Goal: Task Accomplishment & Management: Manage account settings

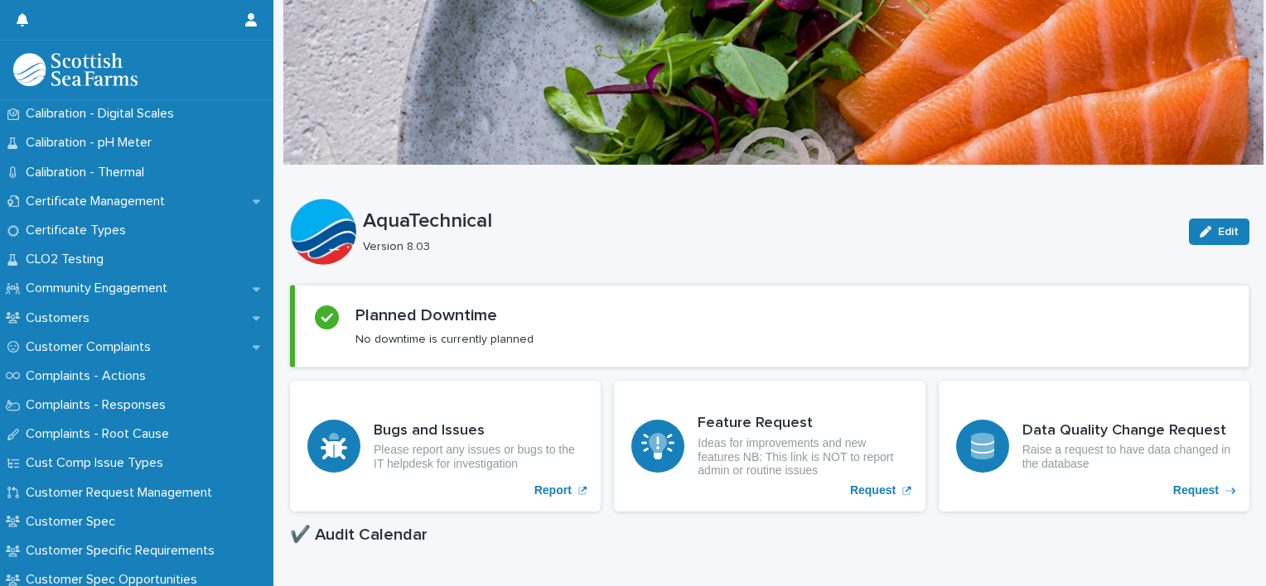
scroll to position [775, 0]
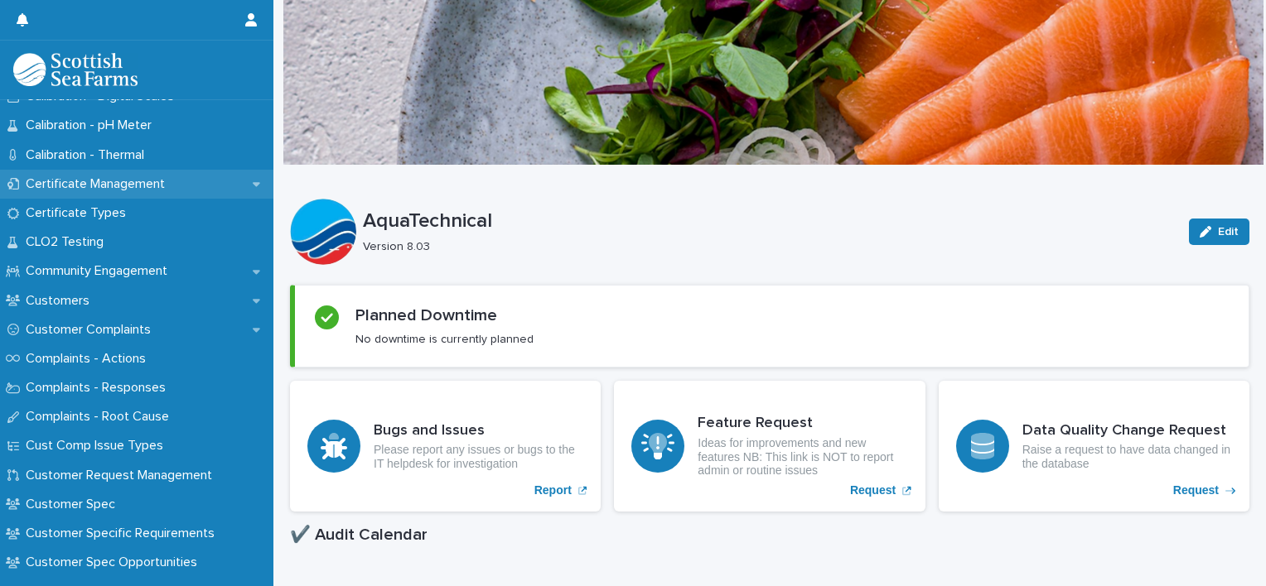
click at [125, 183] on p "Certificate Management" at bounding box center [98, 184] width 159 height 16
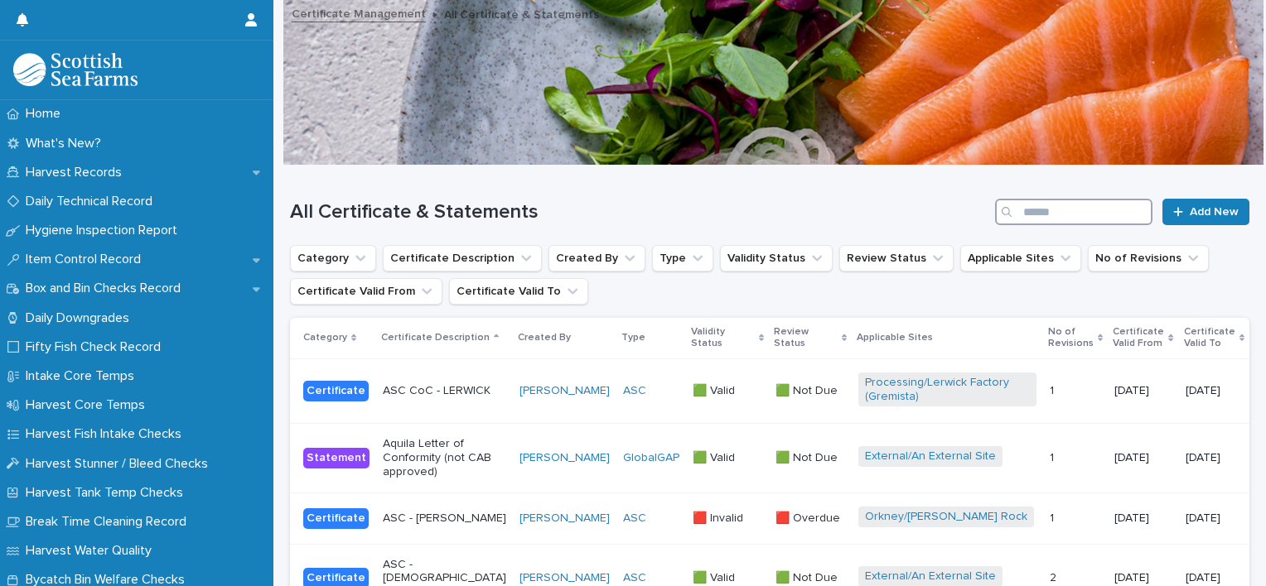
click at [1034, 207] on input "Search" at bounding box center [1073, 212] width 157 height 27
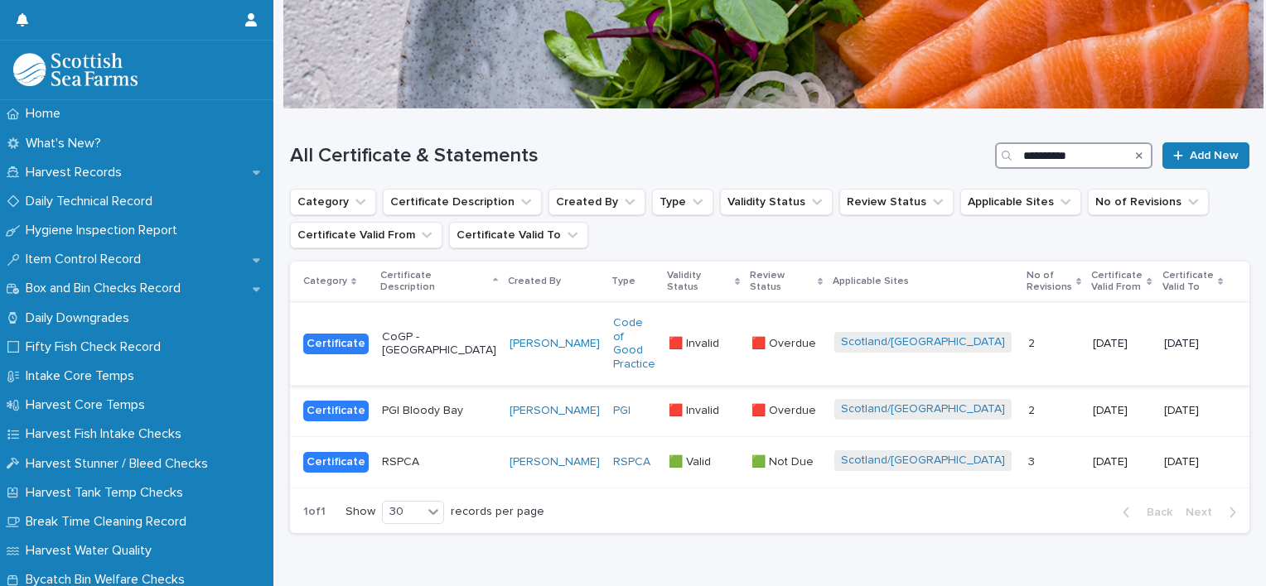
scroll to position [58, 0]
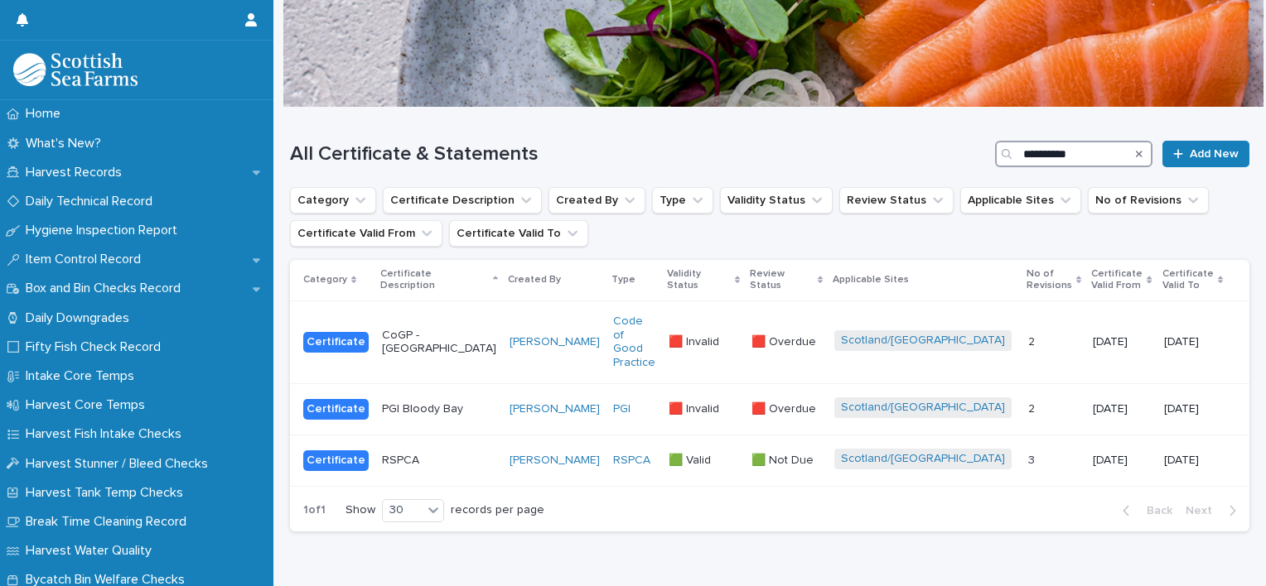
type input "**********"
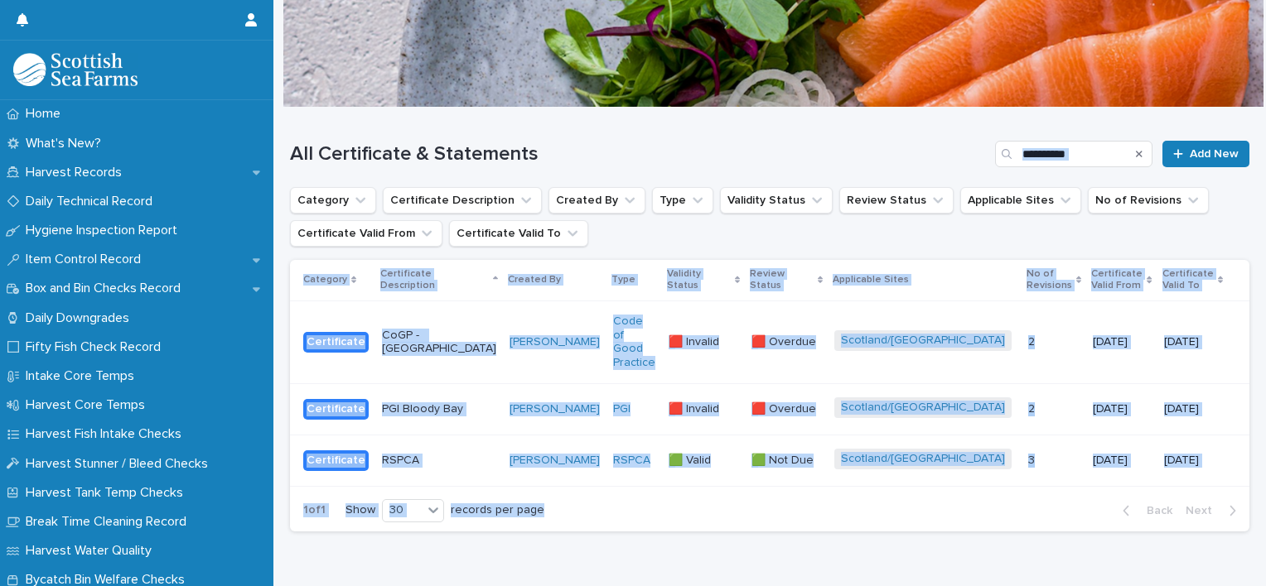
drag, startPoint x: 557, startPoint y: 123, endPoint x: 738, endPoint y: 565, distance: 477.3
click at [738, 565] on div "**********" at bounding box center [770, 347] width 976 height 479
click at [626, 159] on h1 "All Certificate & Statements" at bounding box center [639, 154] width 698 height 24
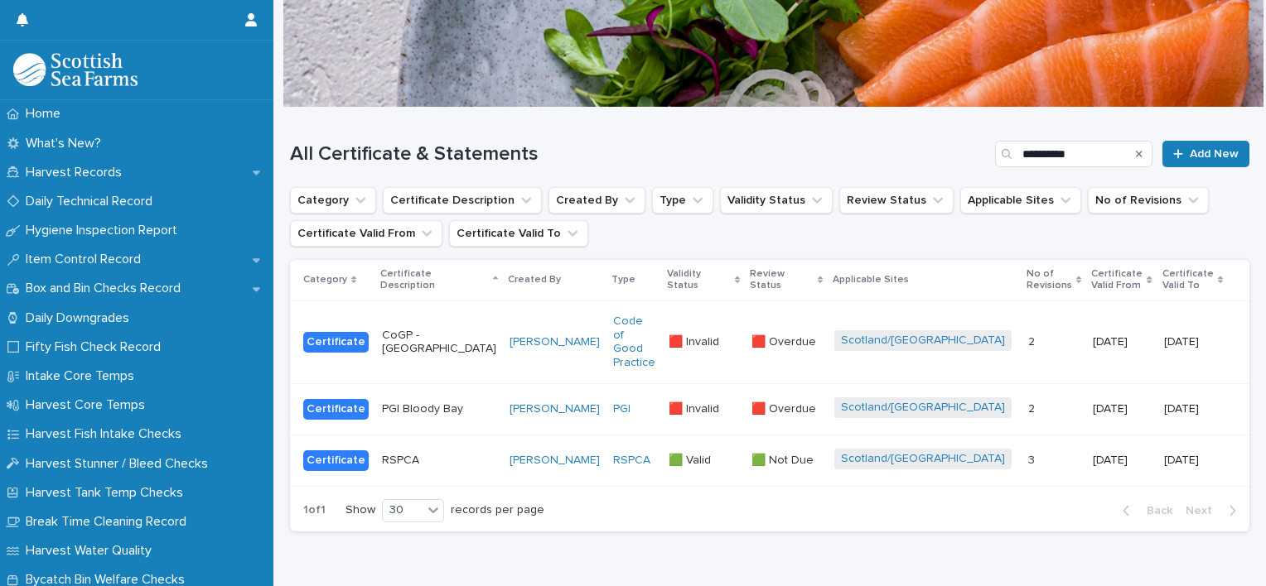
click at [613, 403] on div "PGI" at bounding box center [634, 410] width 42 height 14
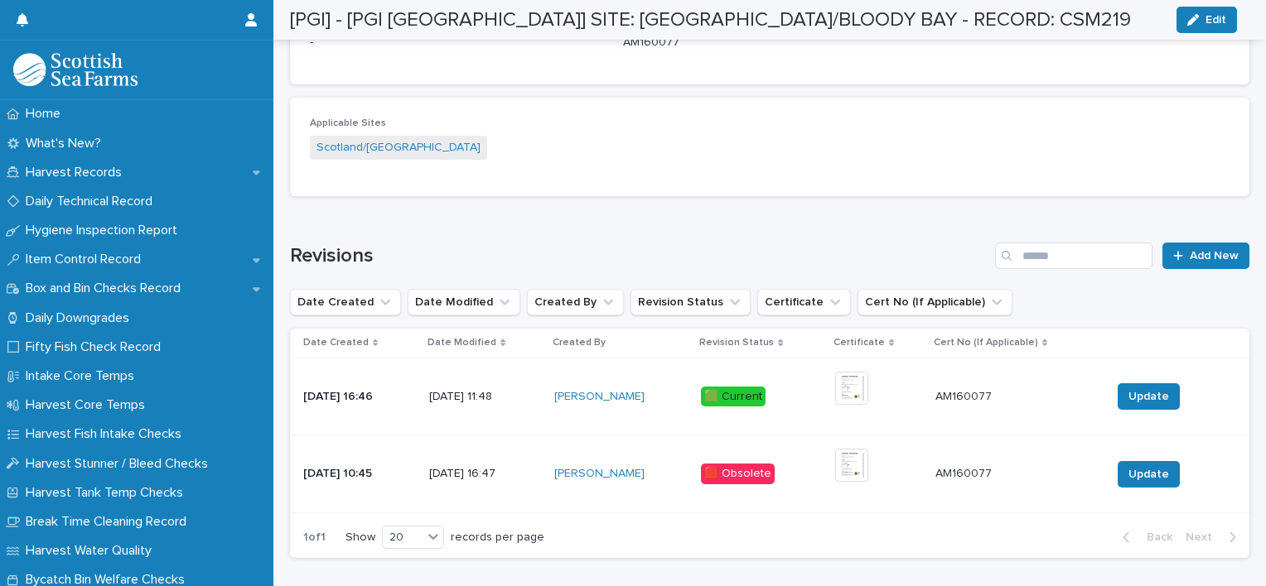
scroll to position [899, 0]
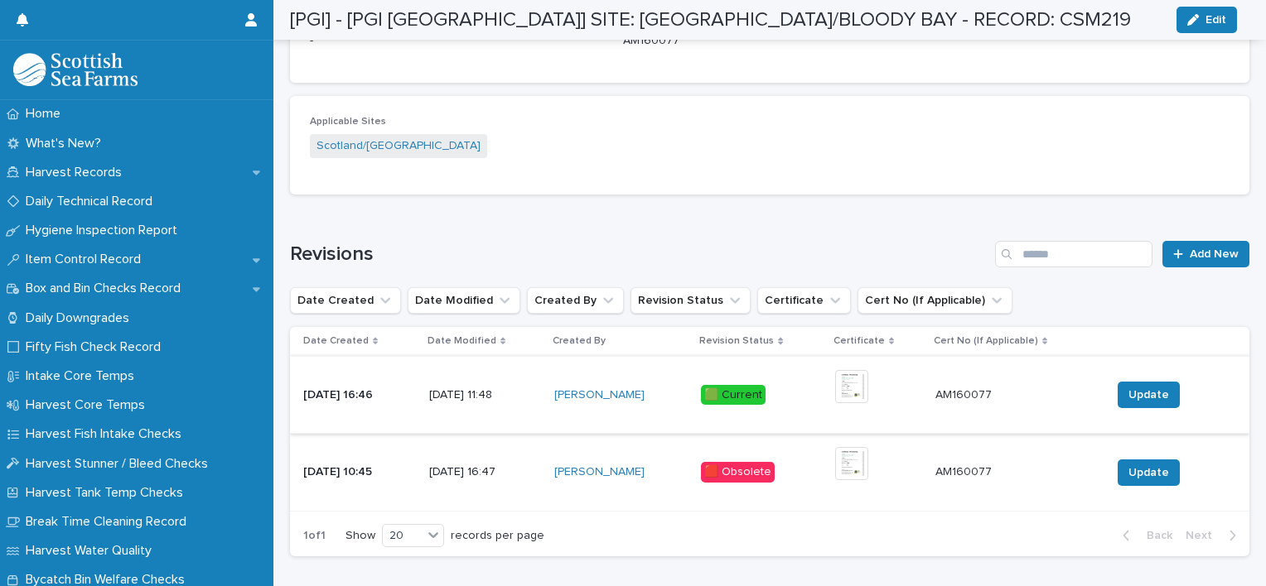
click at [851, 387] on img at bounding box center [851, 386] width 33 height 33
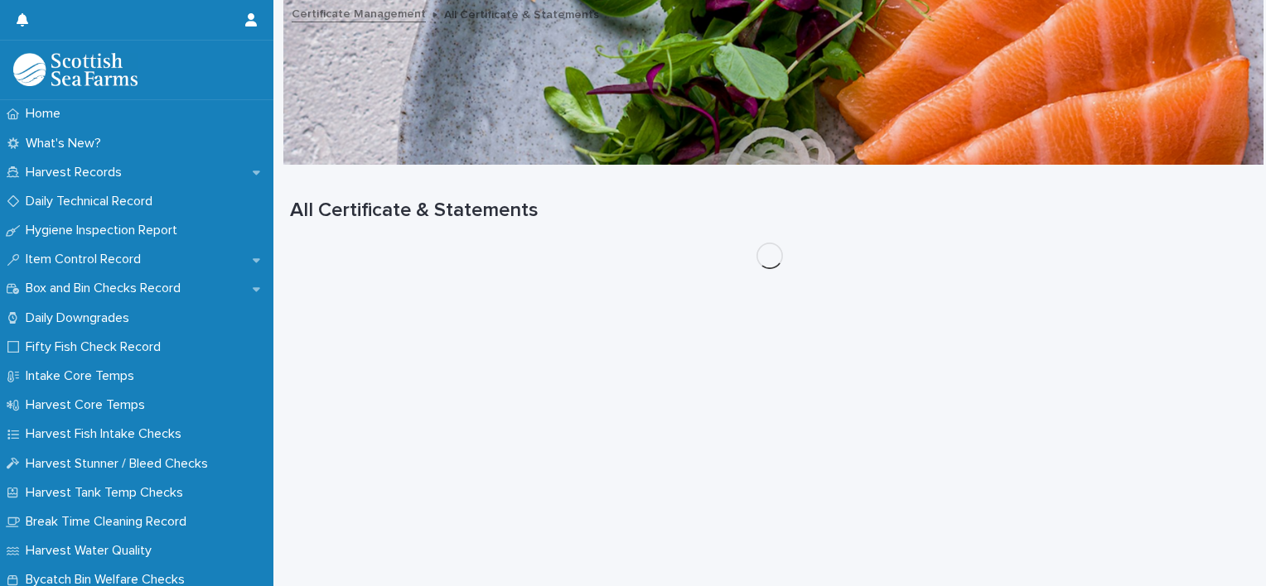
scroll to position [12, 0]
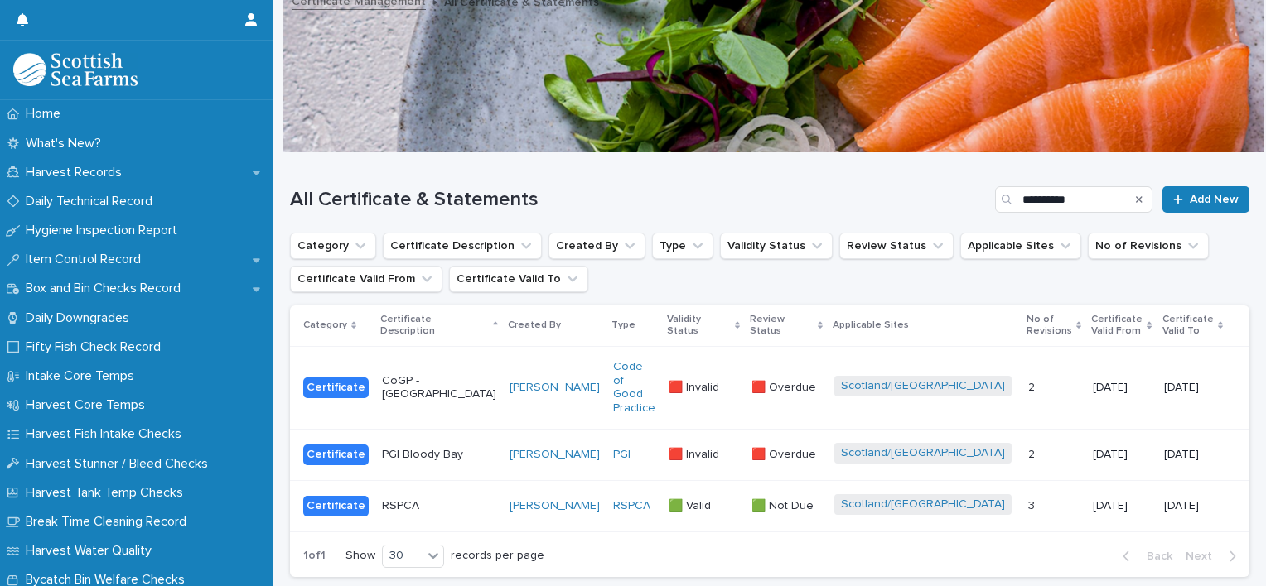
click at [435, 374] on p "CoGP - [GEOGRAPHIC_DATA]" at bounding box center [439, 388] width 114 height 28
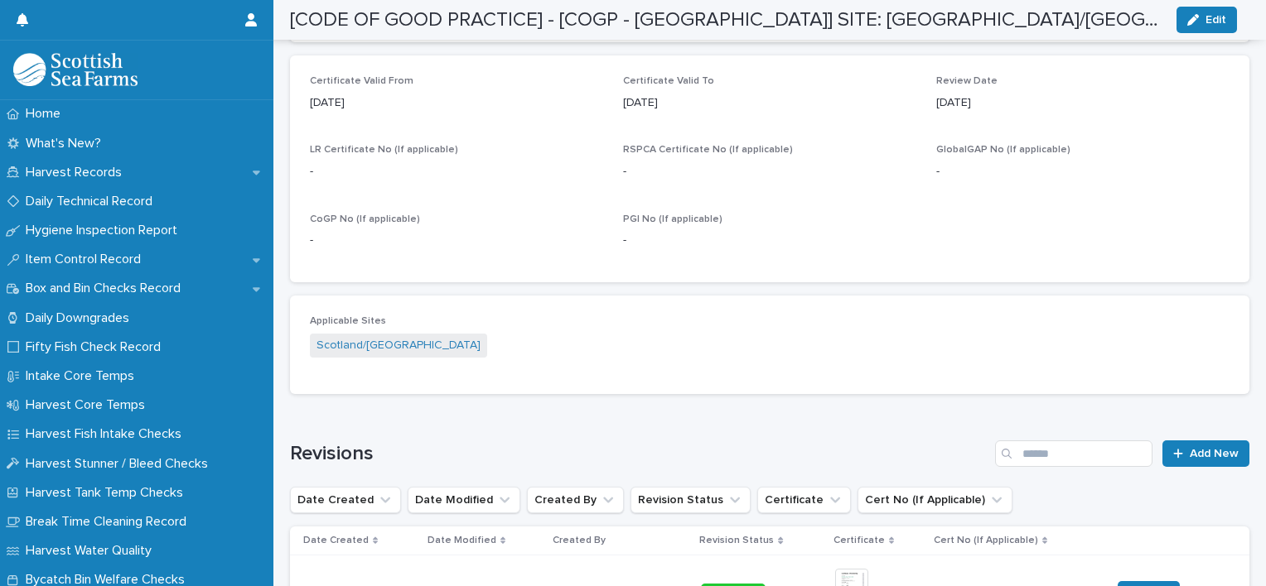
scroll to position [976, 0]
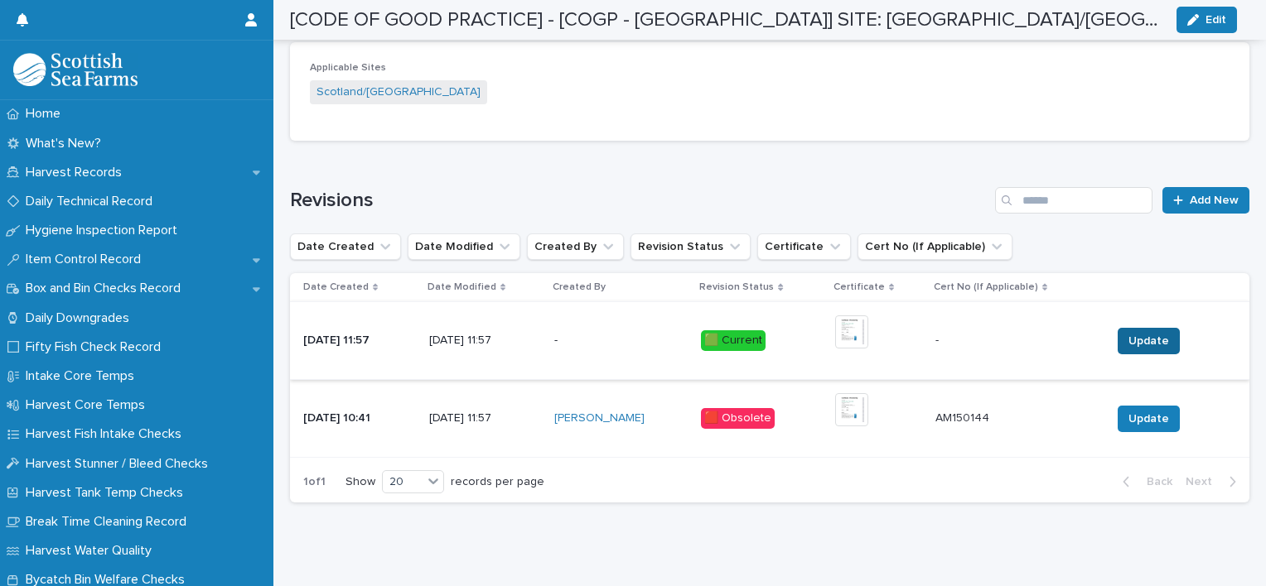
click at [1133, 328] on button "Update" at bounding box center [1148, 341] width 62 height 27
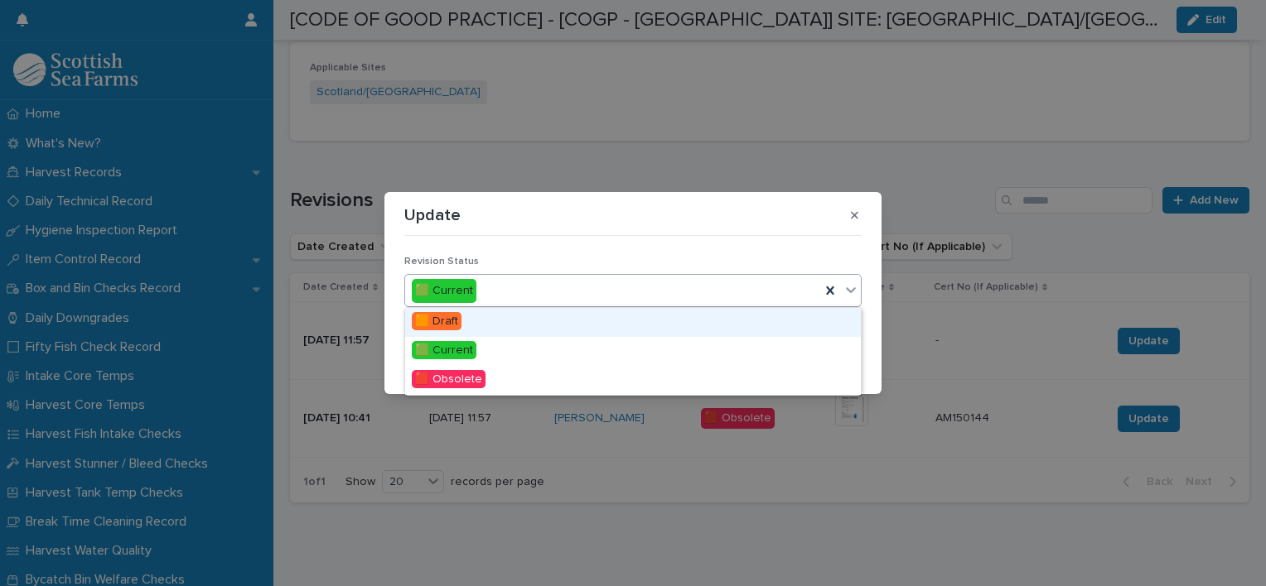
click at [845, 297] on icon at bounding box center [850, 290] width 17 height 17
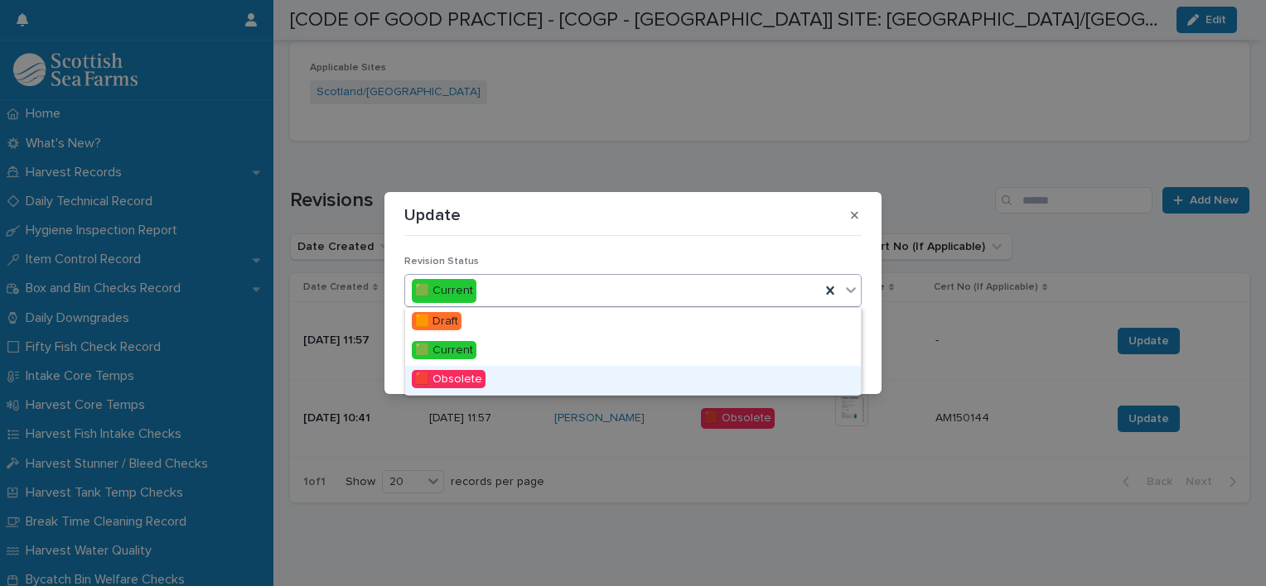
click at [692, 380] on div "🟥 Obsolete" at bounding box center [633, 380] width 456 height 29
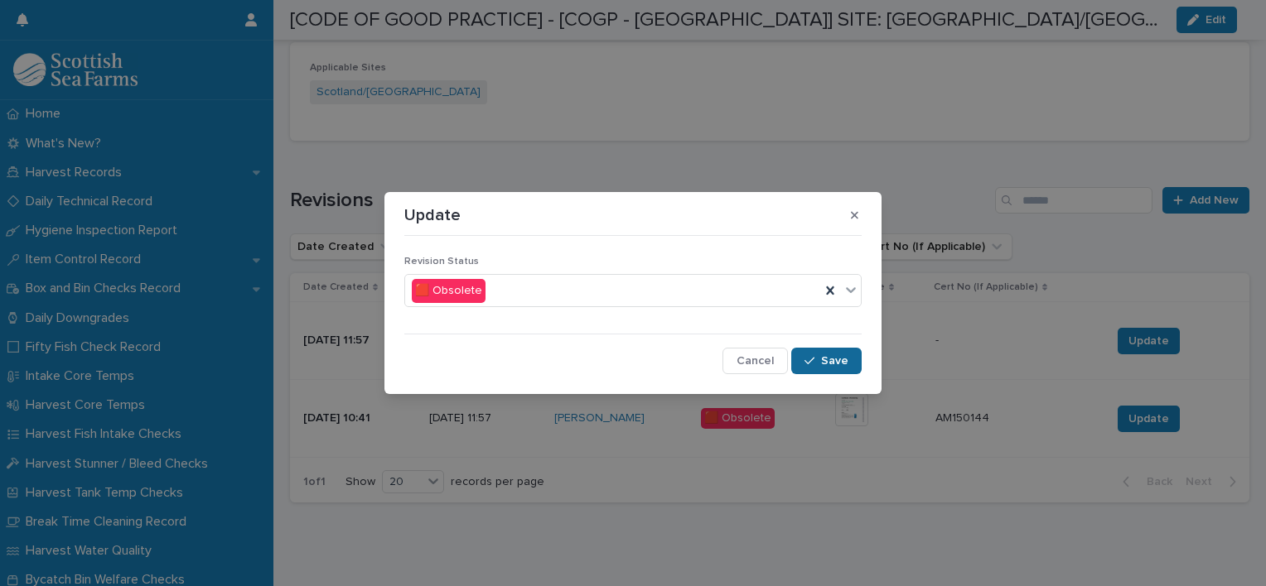
click at [857, 354] on button "Save" at bounding box center [826, 361] width 70 height 27
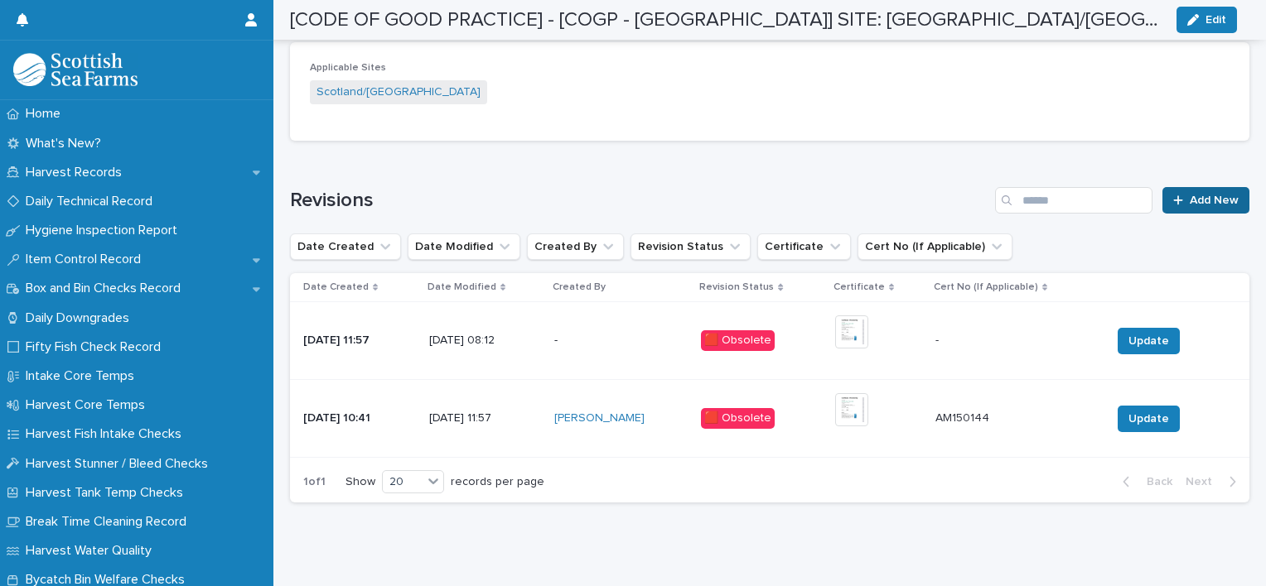
click at [1189, 195] on span "Add New" at bounding box center [1213, 201] width 49 height 12
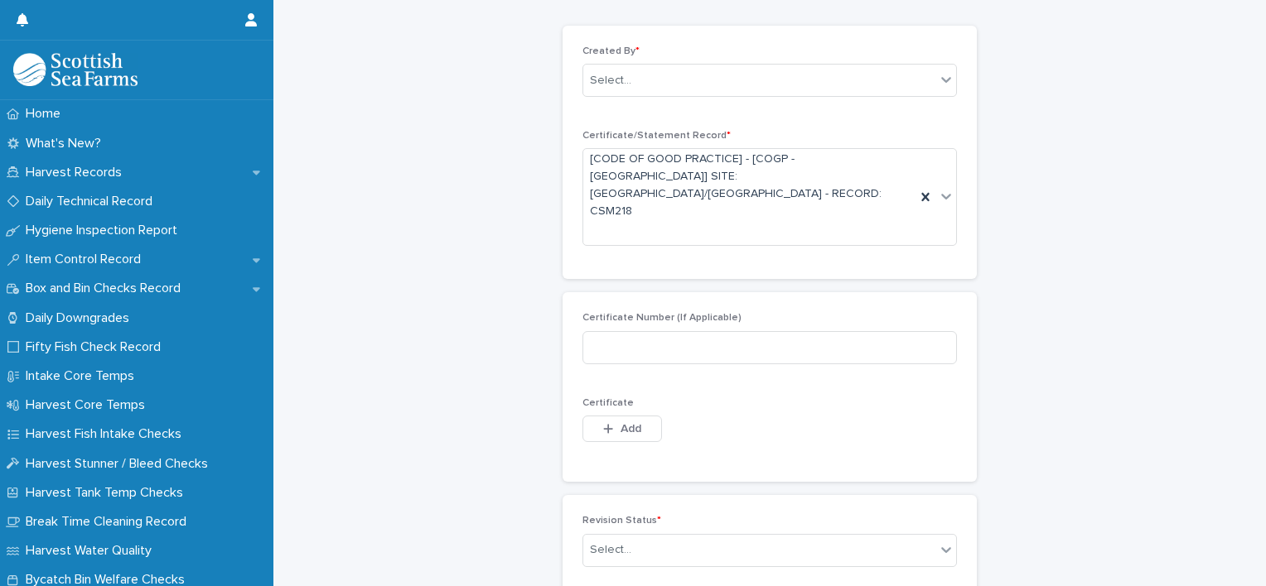
scroll to position [69, 0]
click at [729, 332] on input at bounding box center [769, 348] width 374 height 33
paste input "**********"
type input "**********"
click at [643, 417] on button "Add" at bounding box center [622, 430] width 80 height 27
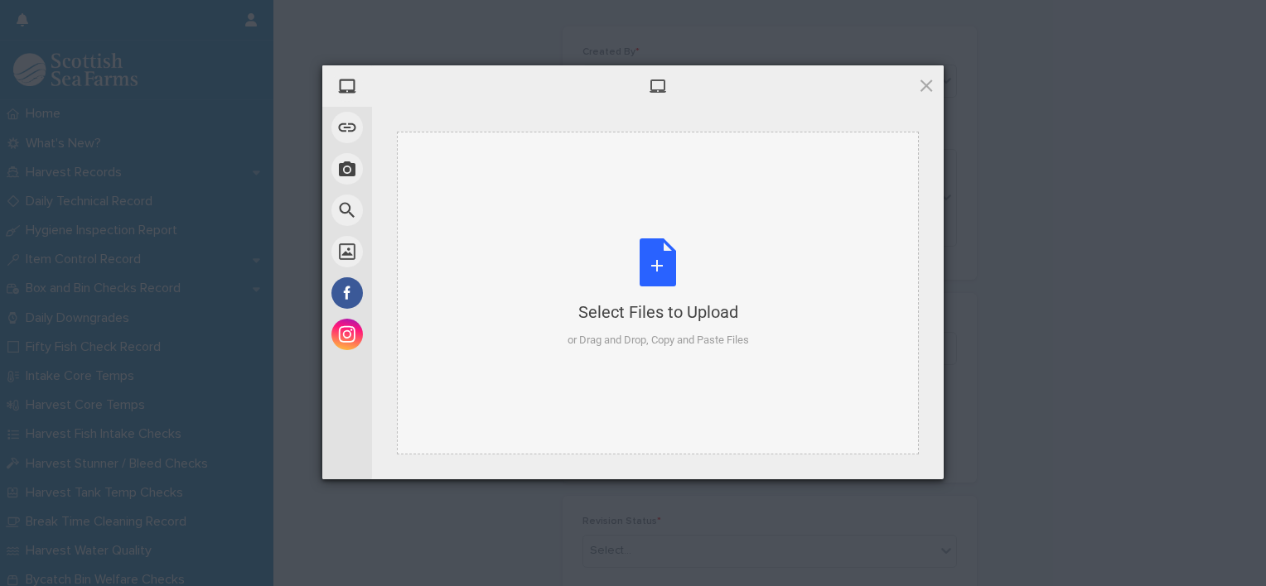
click at [666, 310] on div "Select Files to Upload" at bounding box center [657, 312] width 181 height 23
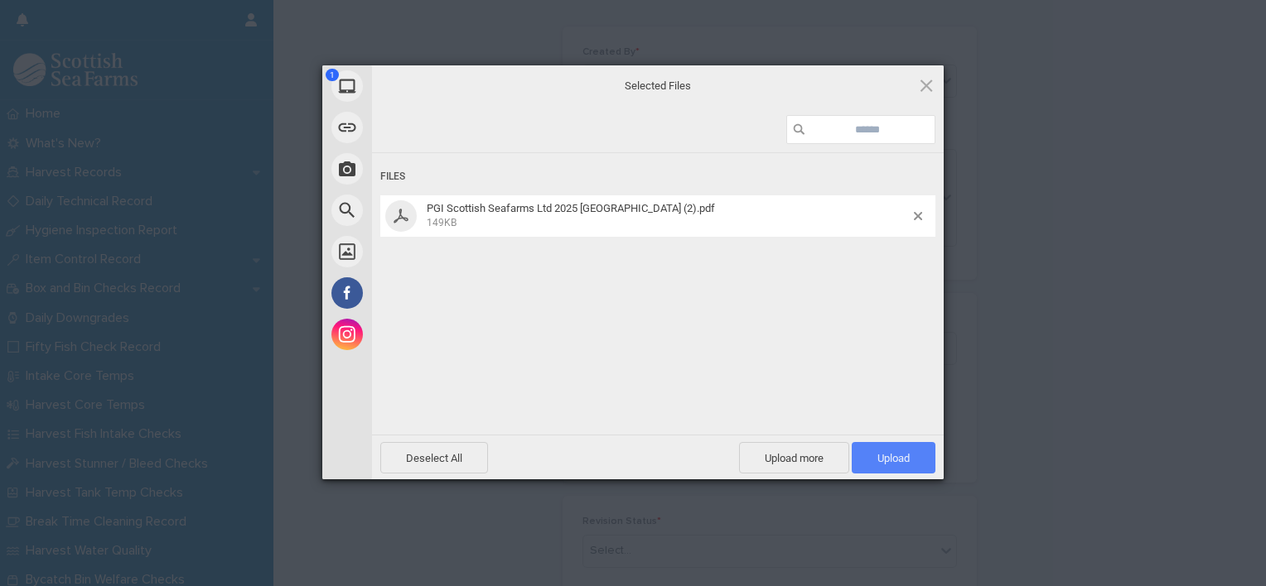
click at [885, 457] on span "Upload 1" at bounding box center [893, 458] width 32 height 12
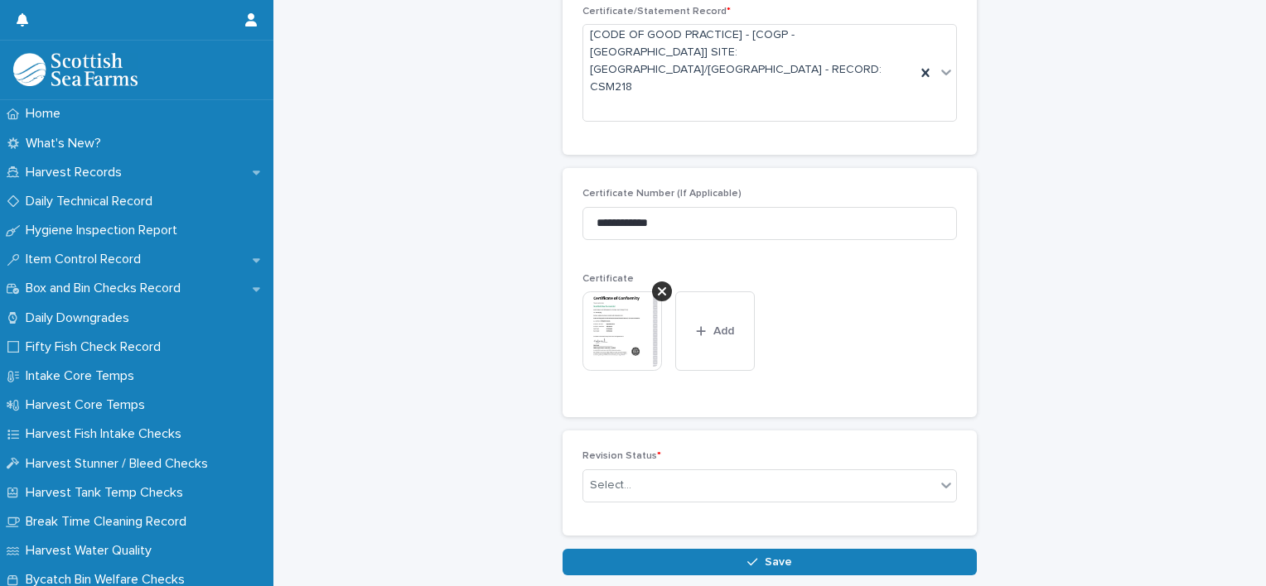
scroll to position [242, 0]
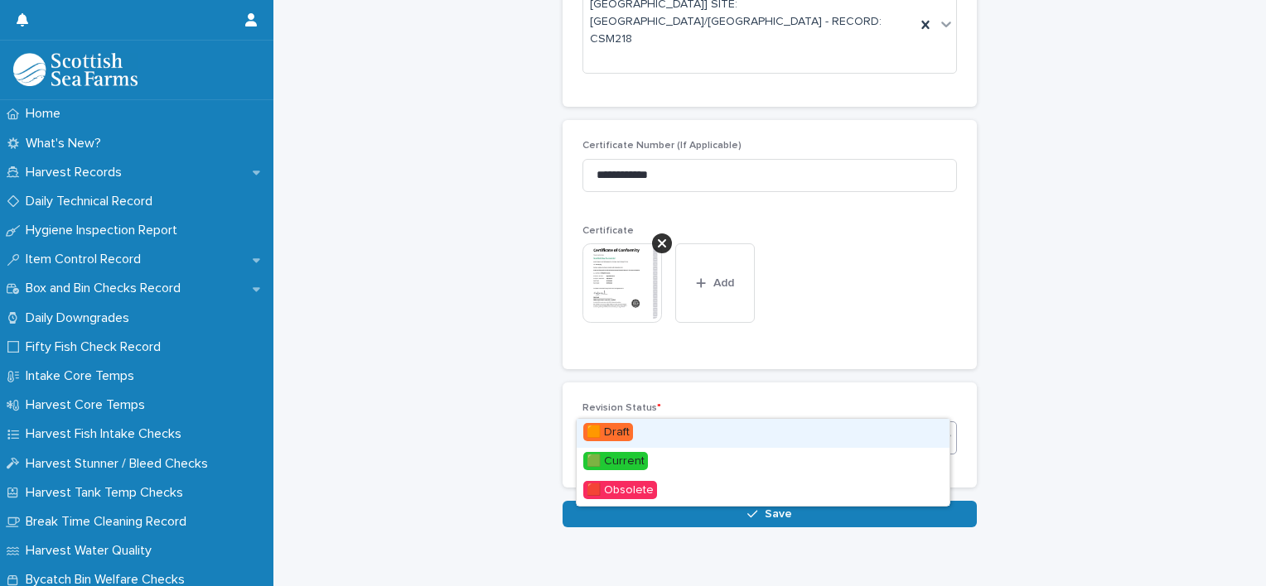
click at [917, 424] on div "Select..." at bounding box center [759, 437] width 352 height 27
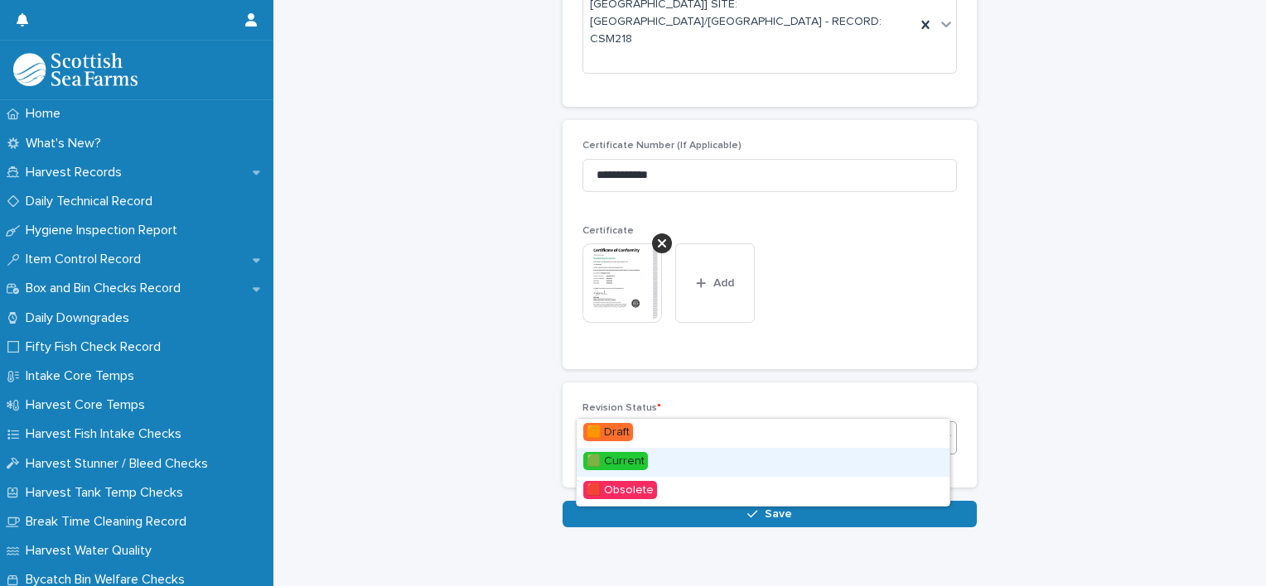
click at [888, 464] on div "🟩 Current" at bounding box center [762, 462] width 373 height 29
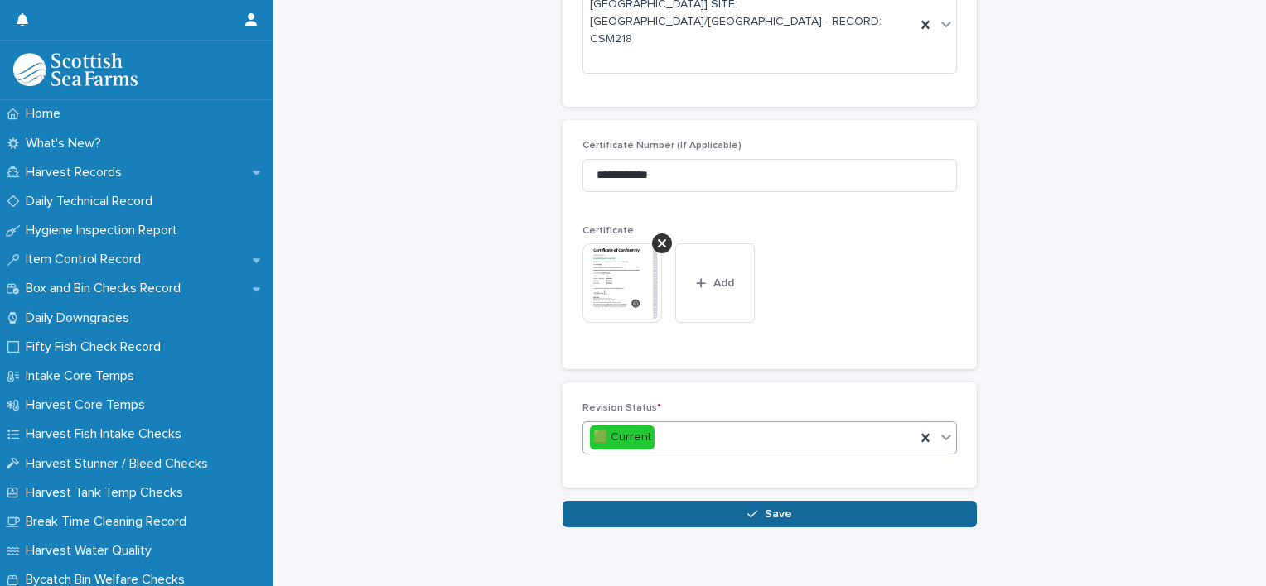
click at [863, 501] on button "Save" at bounding box center [769, 514] width 414 height 27
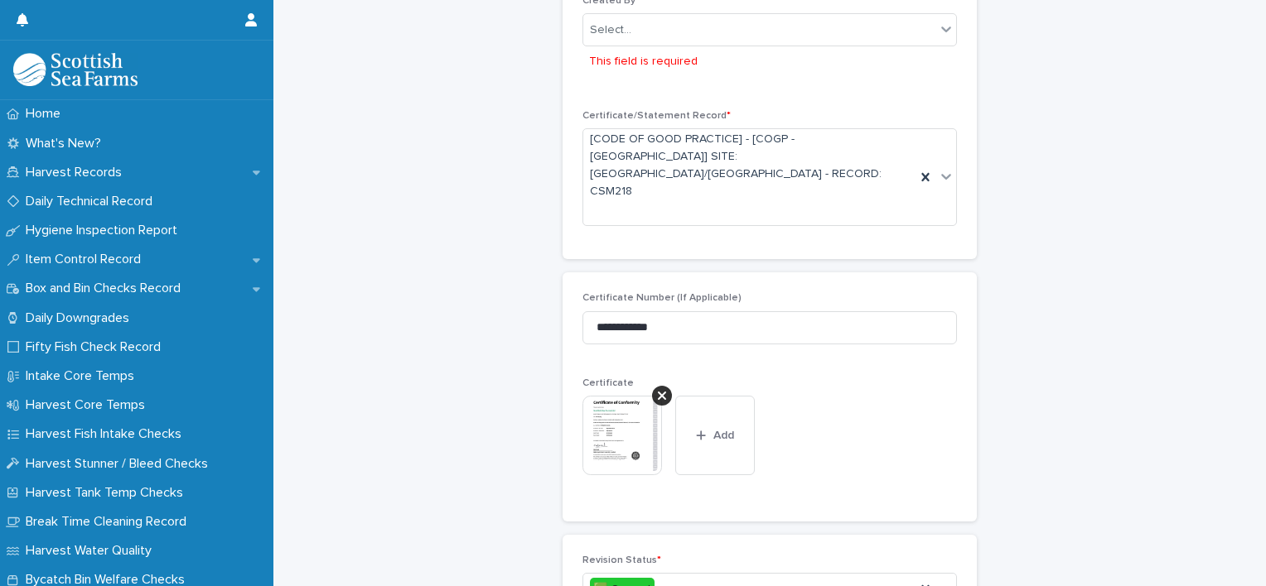
scroll to position [126, 0]
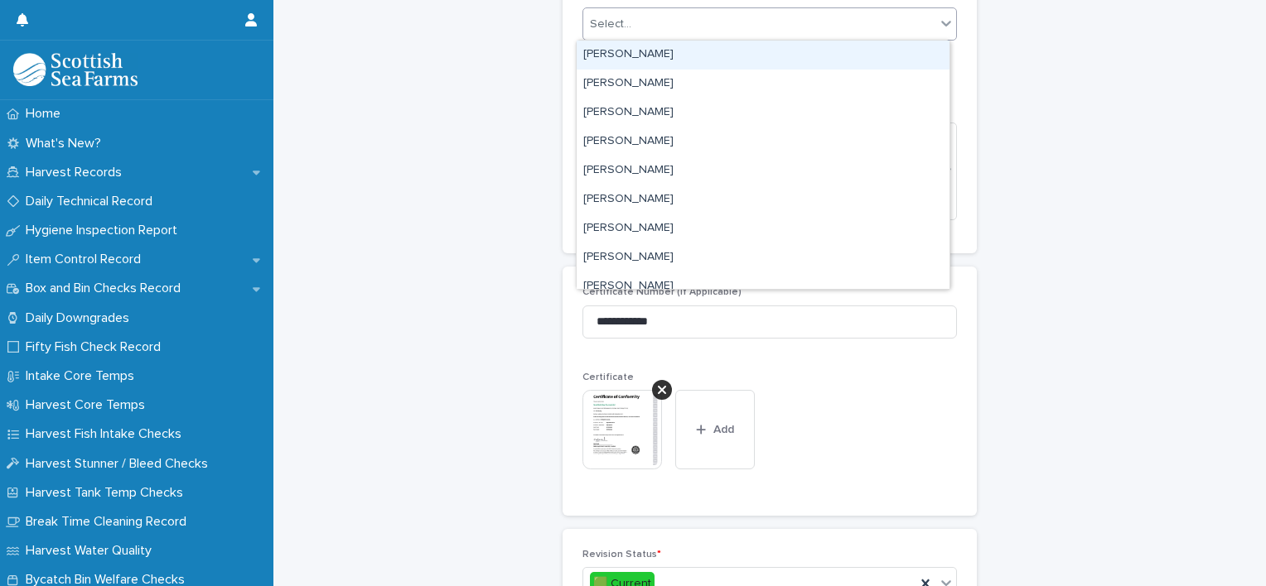
click at [775, 33] on div "Select..." at bounding box center [759, 24] width 352 height 27
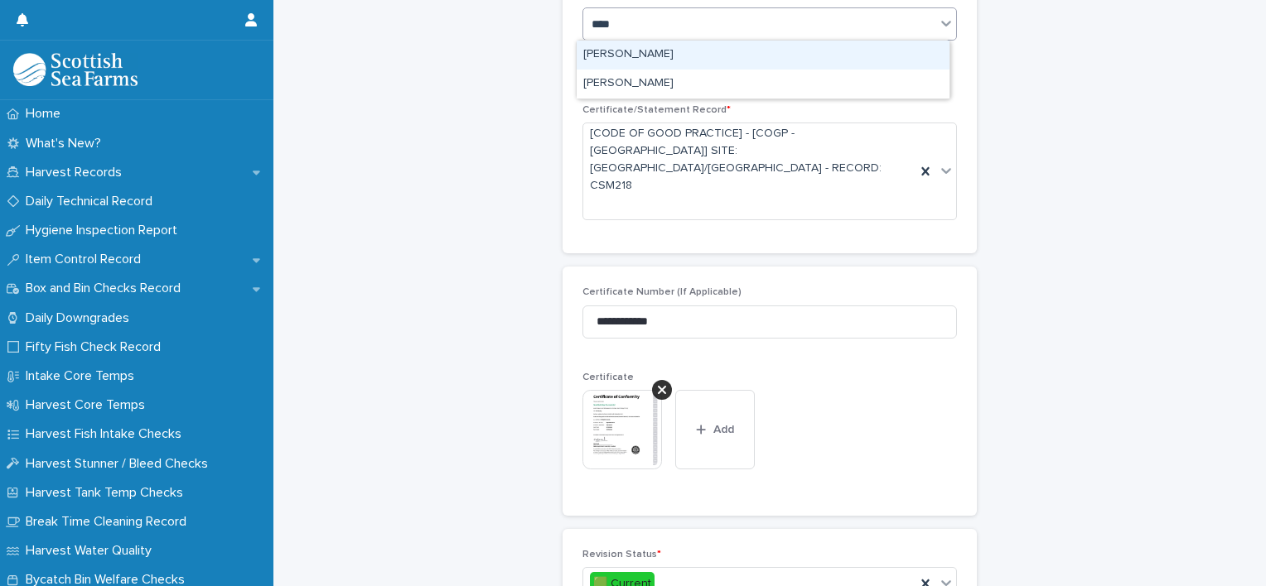
type input "*****"
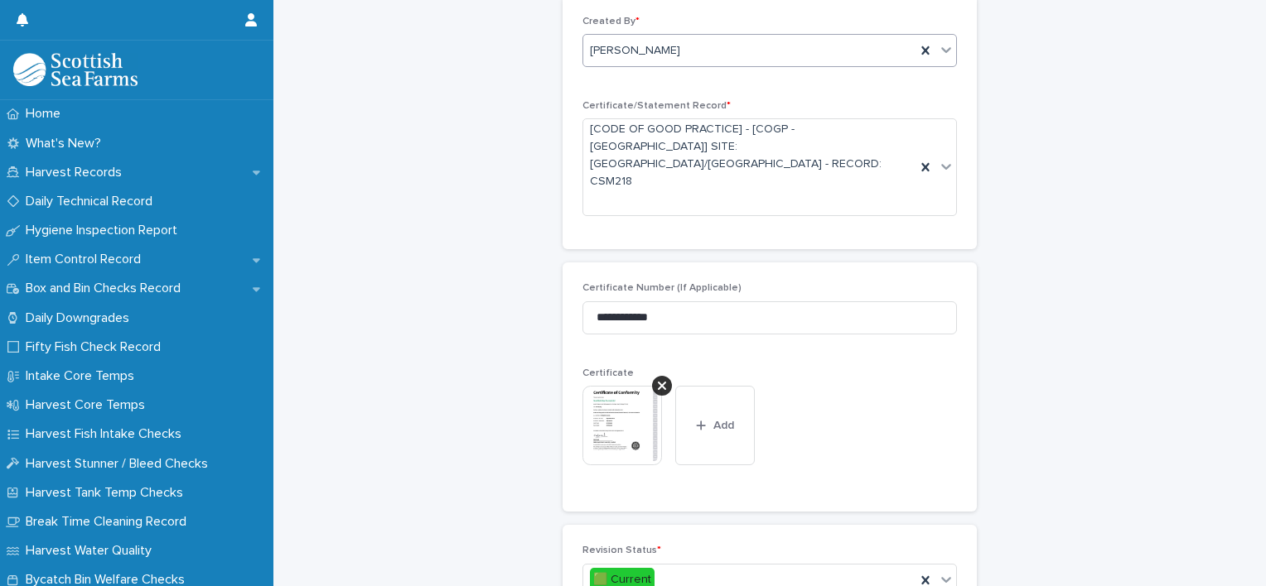
scroll to position [242, 0]
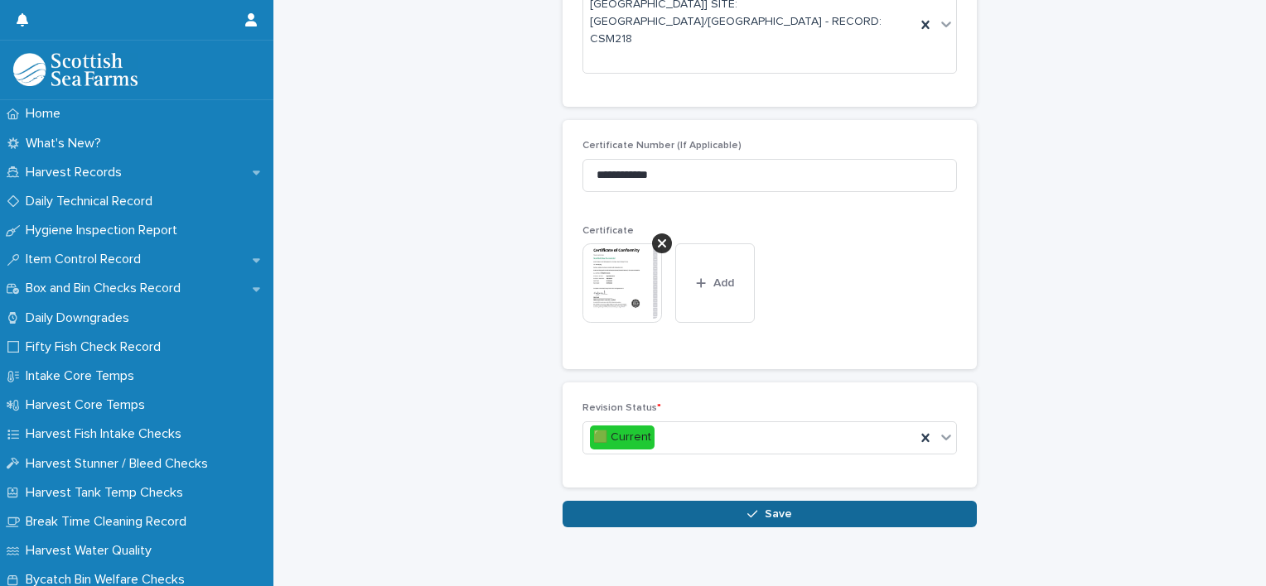
click at [740, 501] on button "Save" at bounding box center [769, 514] width 414 height 27
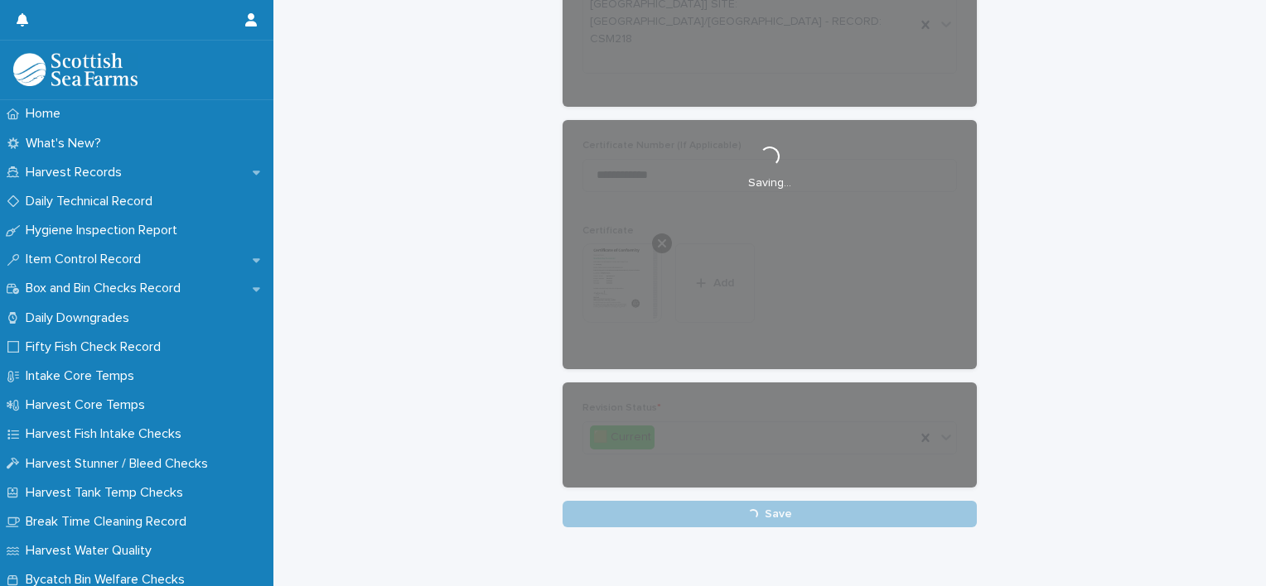
drag, startPoint x: 745, startPoint y: 419, endPoint x: 534, endPoint y: 257, distance: 266.4
click at [534, 257] on div "**********" at bounding box center [769, 144] width 959 height 768
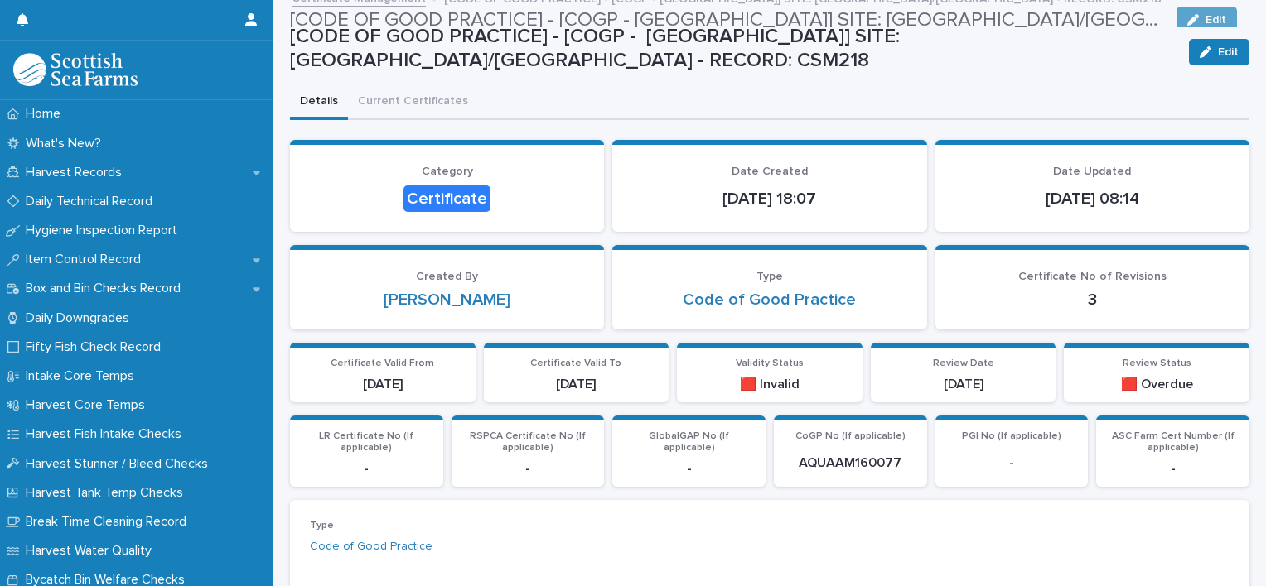
scroll to position [13, 0]
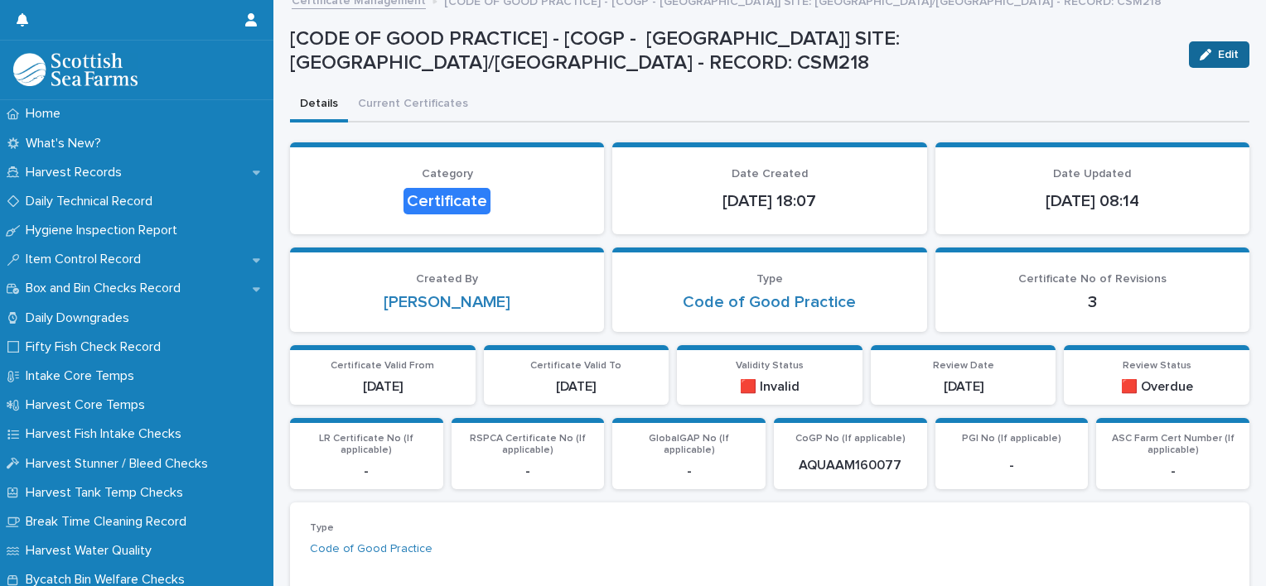
click at [1203, 45] on button "Edit" at bounding box center [1219, 54] width 60 height 27
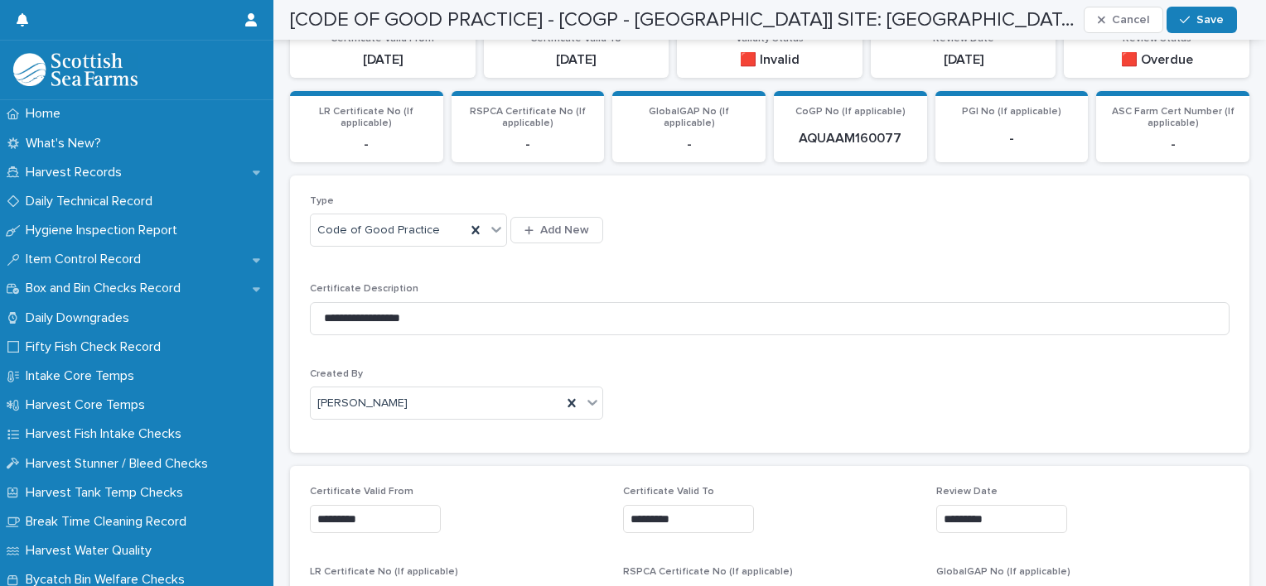
scroll to position [410, 0]
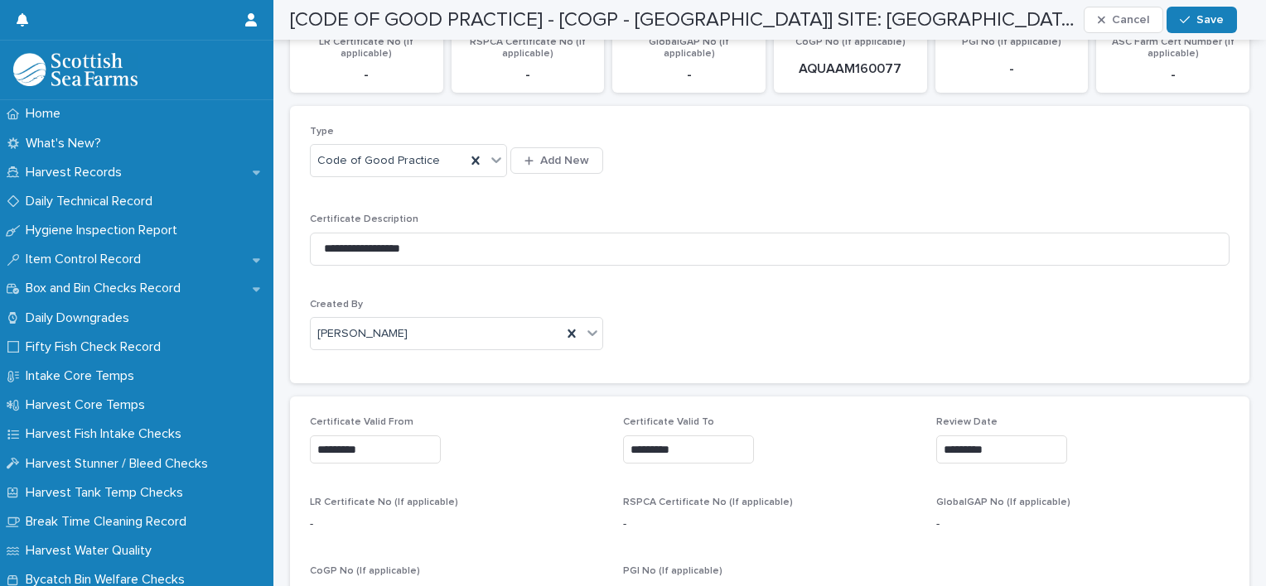
click at [682, 453] on input "*********" at bounding box center [688, 450] width 131 height 29
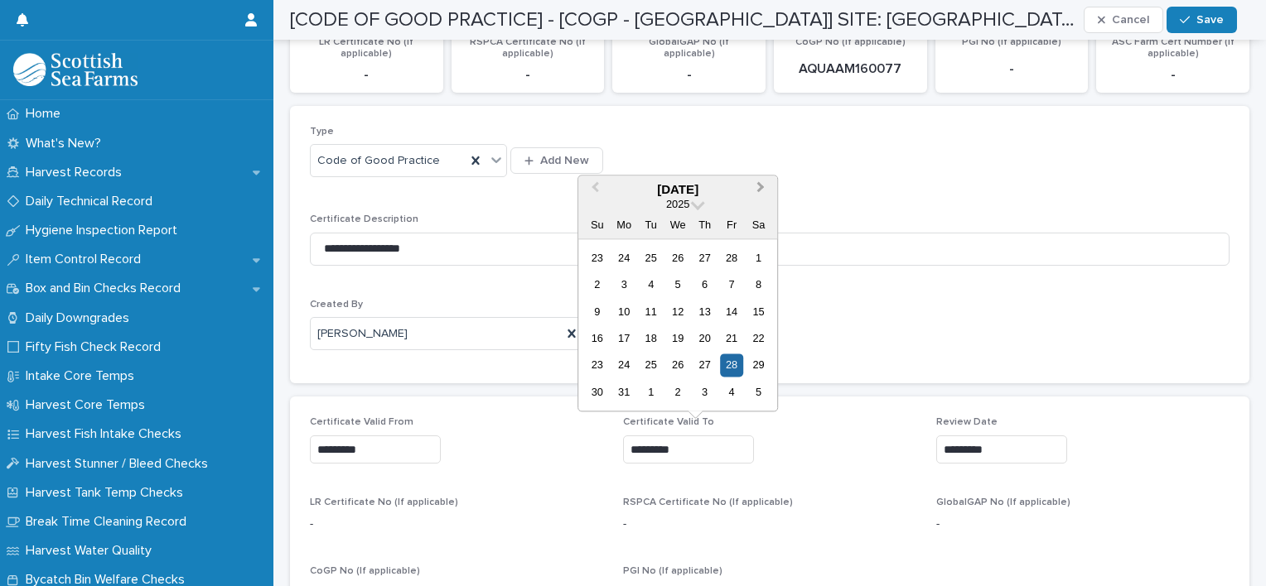
click at [762, 179] on button "Next Month" at bounding box center [762, 190] width 27 height 27
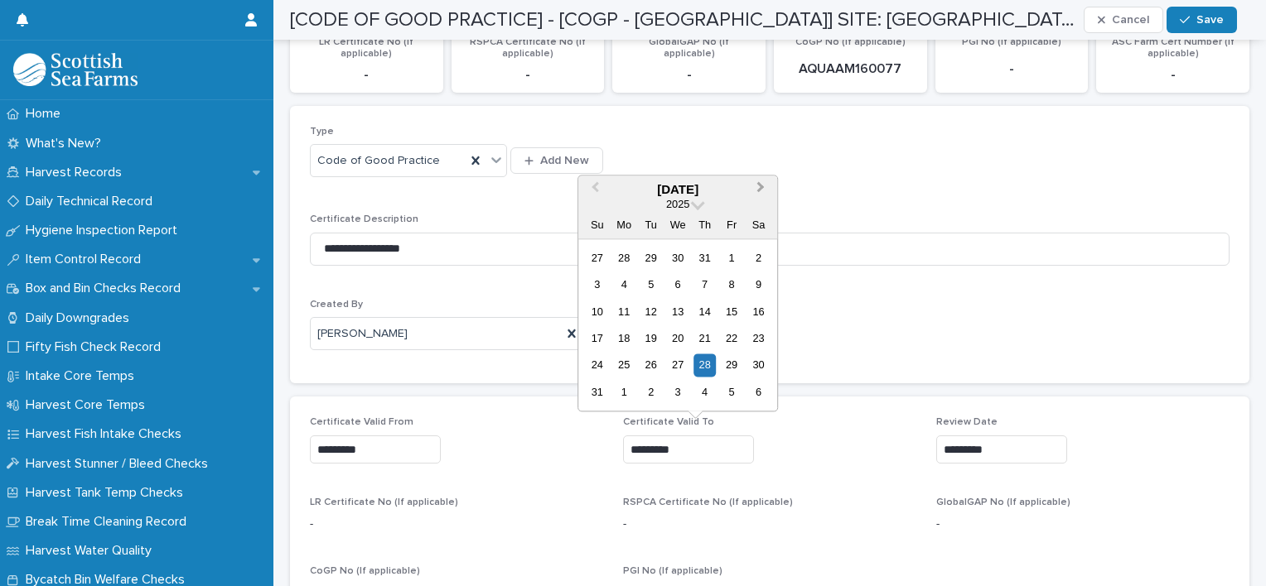
click at [762, 179] on button "Next Month" at bounding box center [762, 190] width 27 height 27
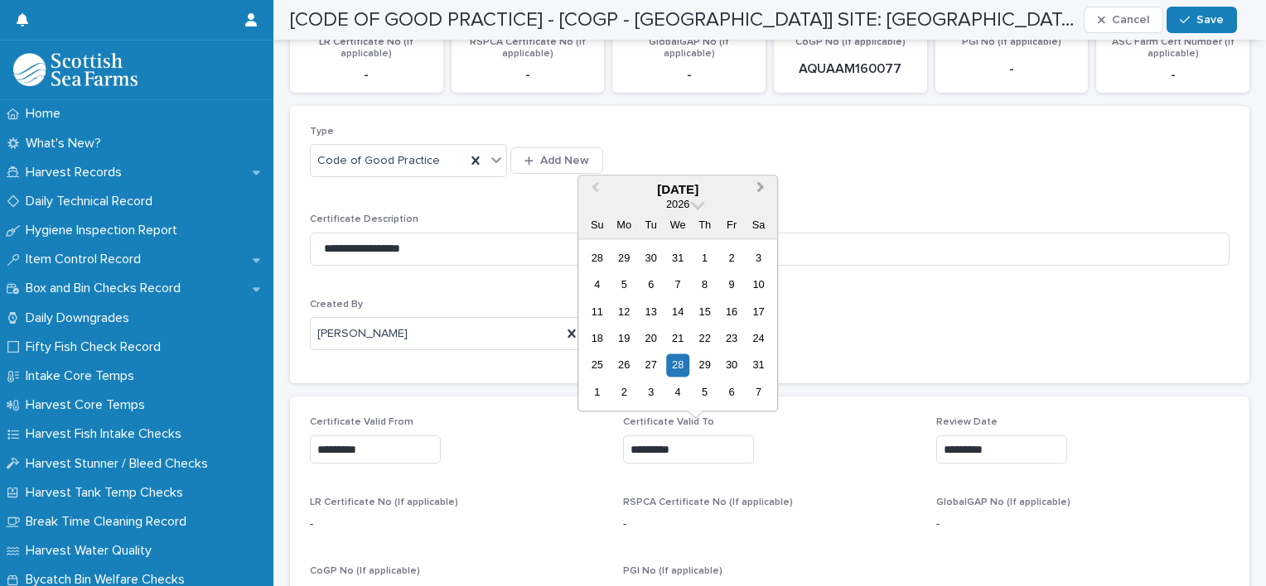
click at [762, 179] on button "Next Month" at bounding box center [762, 190] width 27 height 27
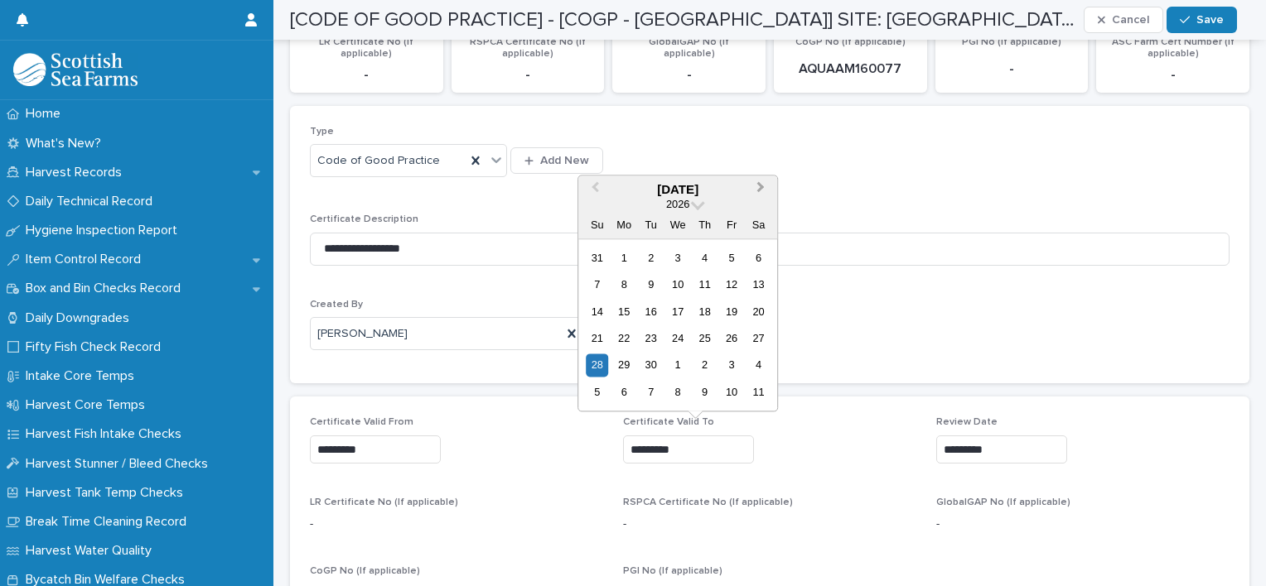
click at [762, 179] on button "Next Month" at bounding box center [762, 190] width 27 height 27
click at [679, 366] on div "30" at bounding box center [678, 365] width 22 height 22
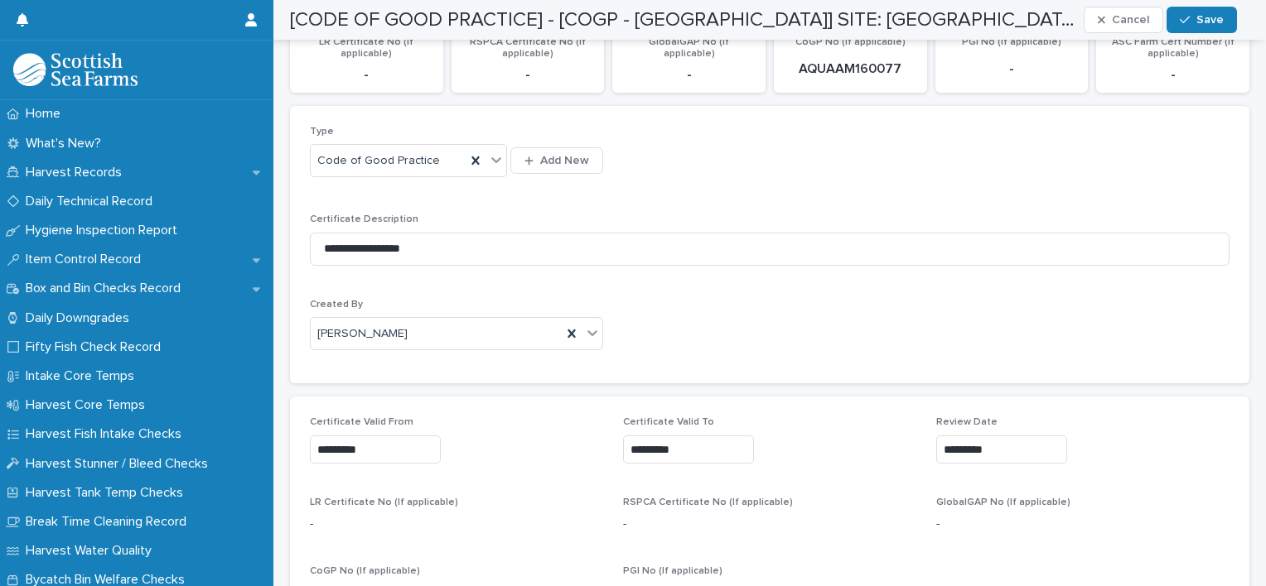
type input "*********"
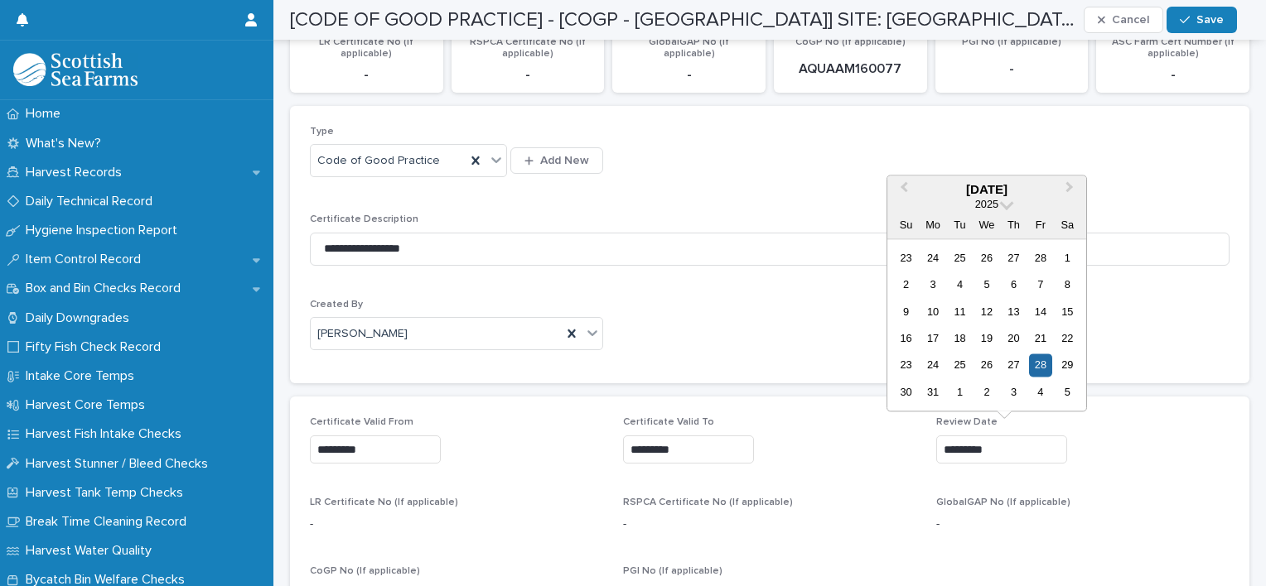
click at [972, 449] on input "*********" at bounding box center [1001, 450] width 131 height 29
click at [1069, 189] on span "Next Month" at bounding box center [1069, 189] width 0 height 22
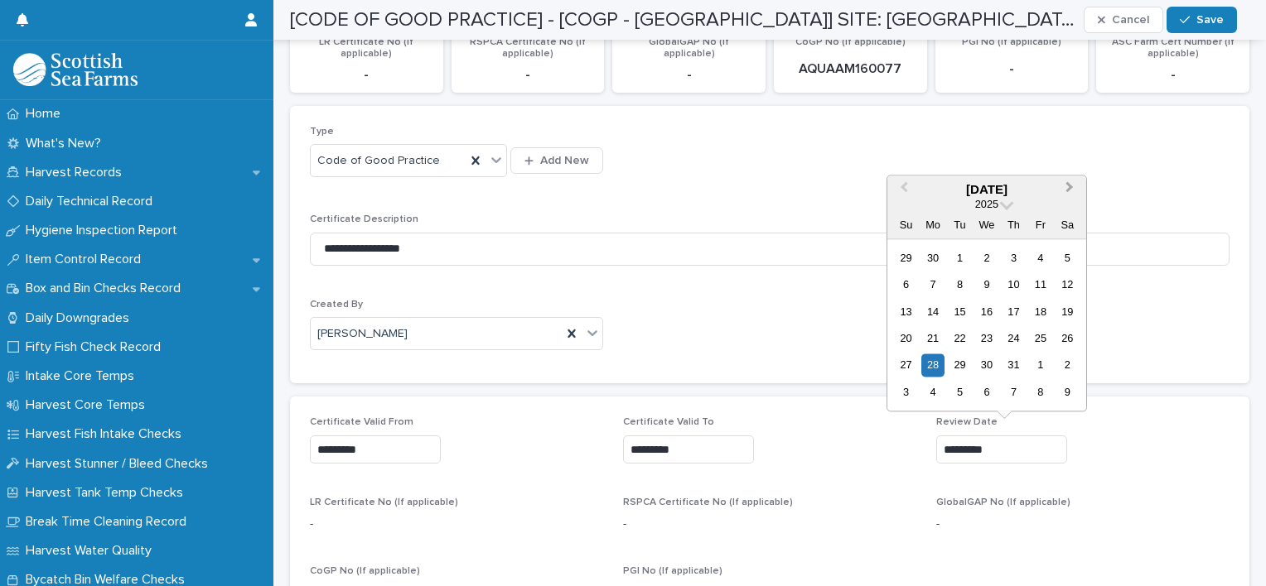
click at [1069, 189] on span "Next Month" at bounding box center [1069, 189] width 0 height 22
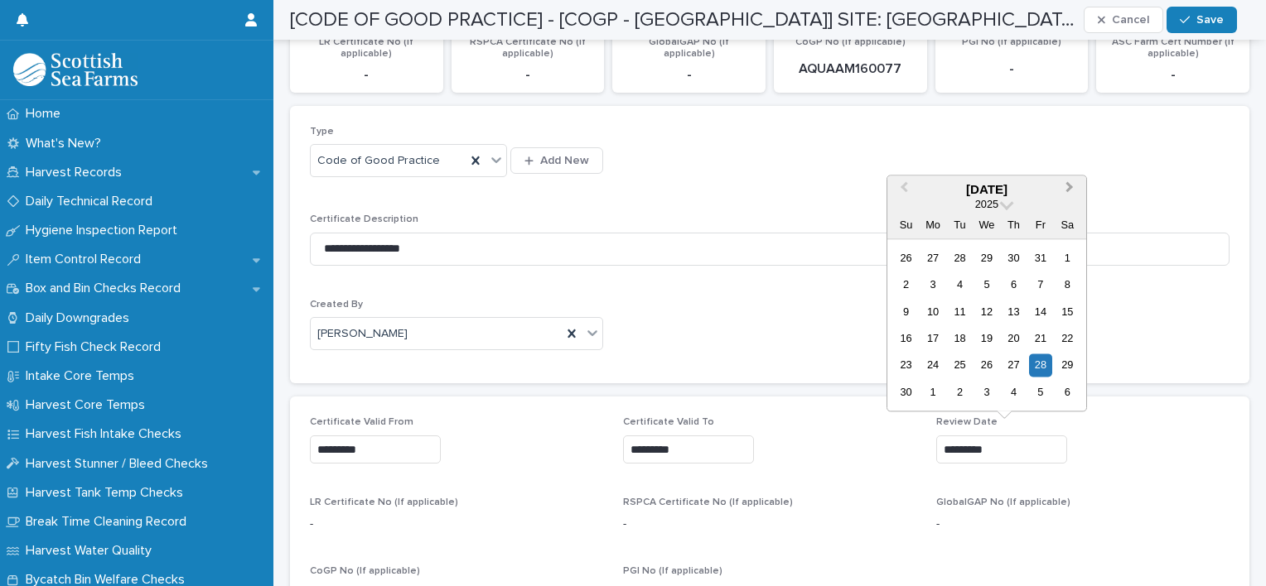
click at [1069, 189] on span "Next Month" at bounding box center [1069, 189] width 0 height 22
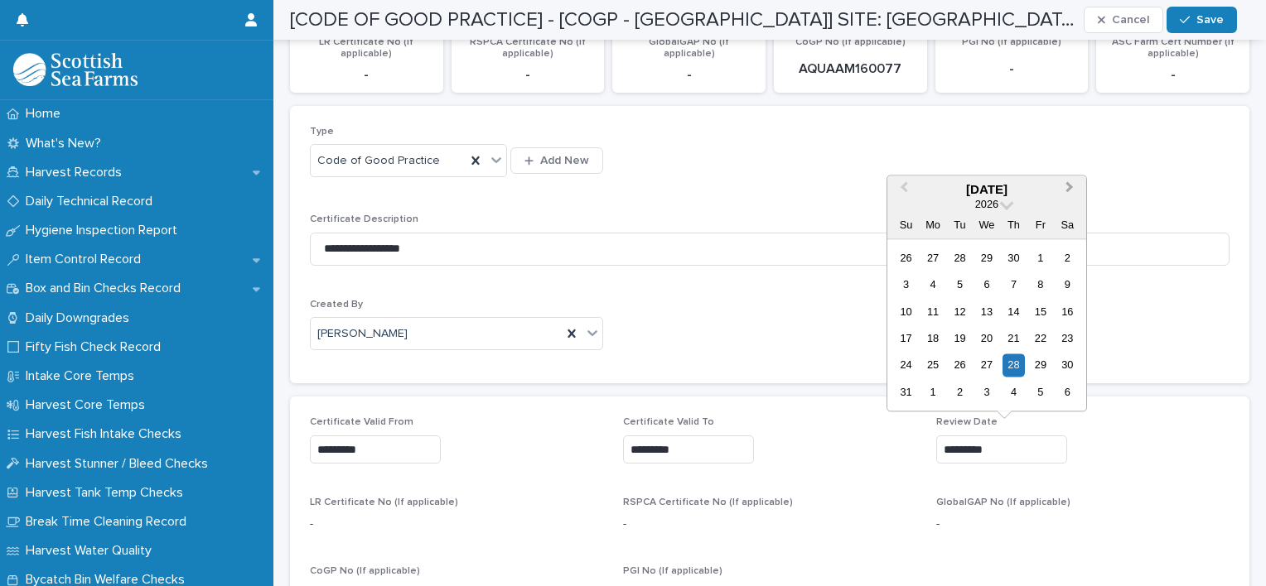
click at [1069, 189] on span "Next Month" at bounding box center [1069, 189] width 0 height 22
click at [1039, 362] on div "28" at bounding box center [1040, 365] width 22 height 22
type input "*********"
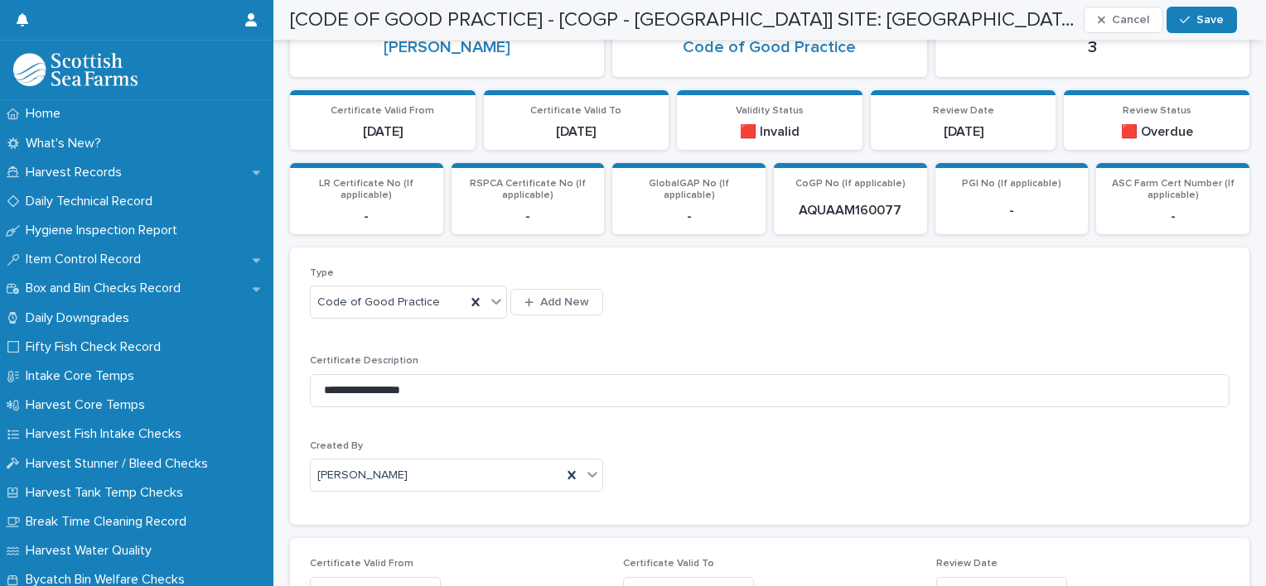
scroll to position [268, 0]
click at [1203, 20] on span "Save" at bounding box center [1209, 20] width 27 height 12
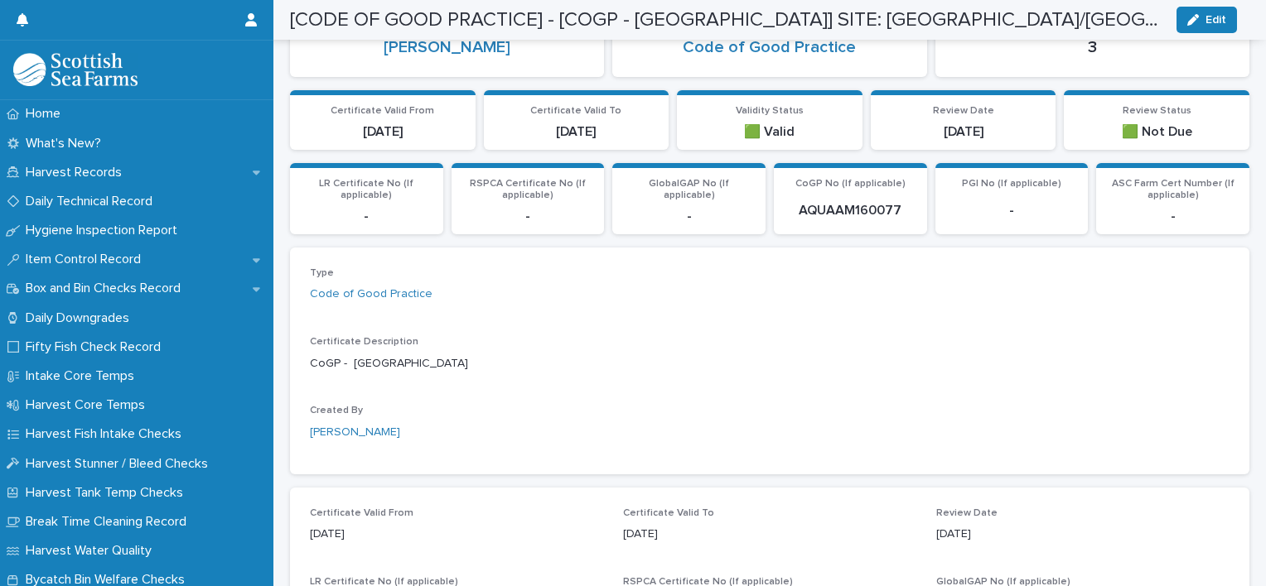
scroll to position [234, 0]
